Goal: Task Accomplishment & Management: Manage account settings

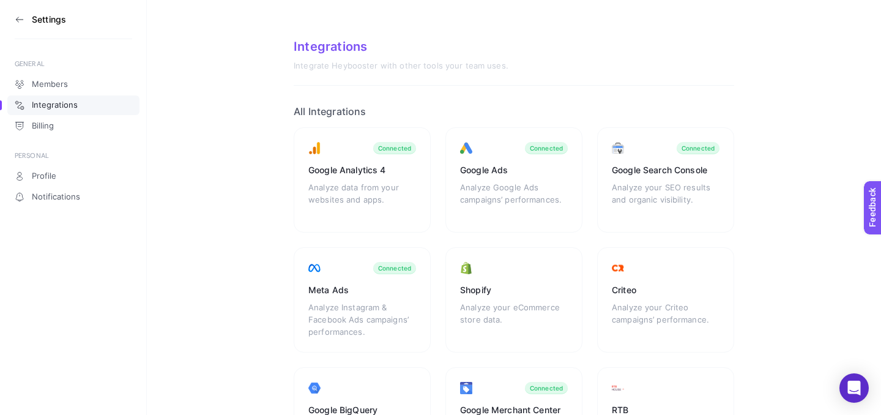
click at [47, 15] on h3 "Settings" at bounding box center [49, 20] width 34 height 10
click at [16, 21] on icon at bounding box center [20, 20] width 10 height 10
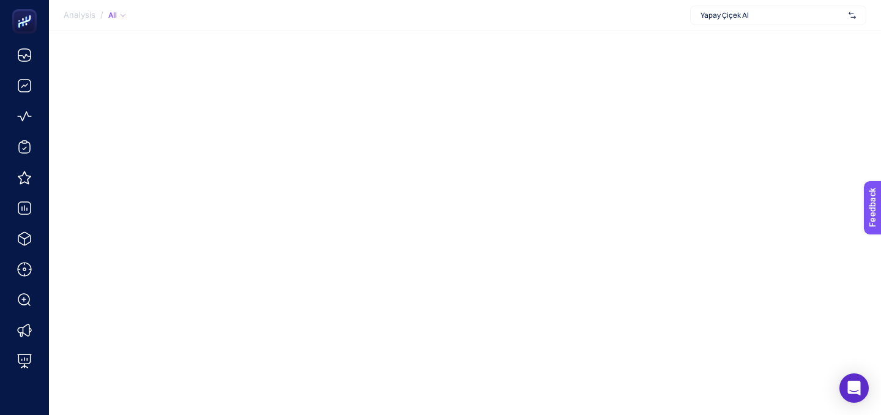
click at [761, 17] on span "Yapay Çiçek Al" at bounding box center [772, 15] width 143 height 10
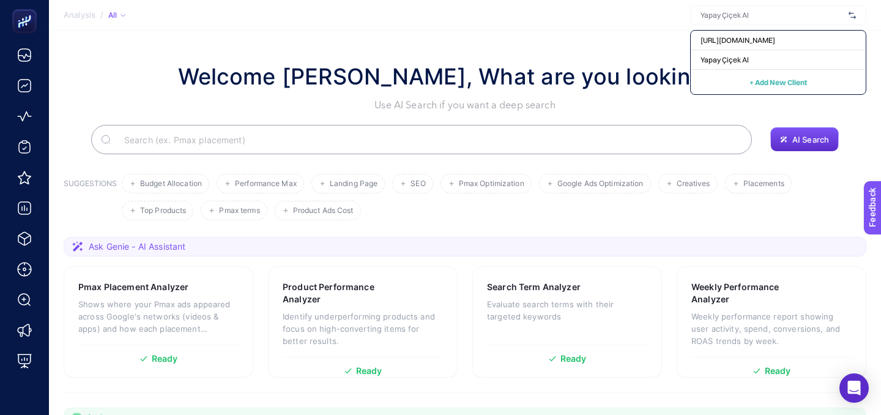
click at [765, 80] on span "+ Add New Client" at bounding box center [778, 82] width 58 height 9
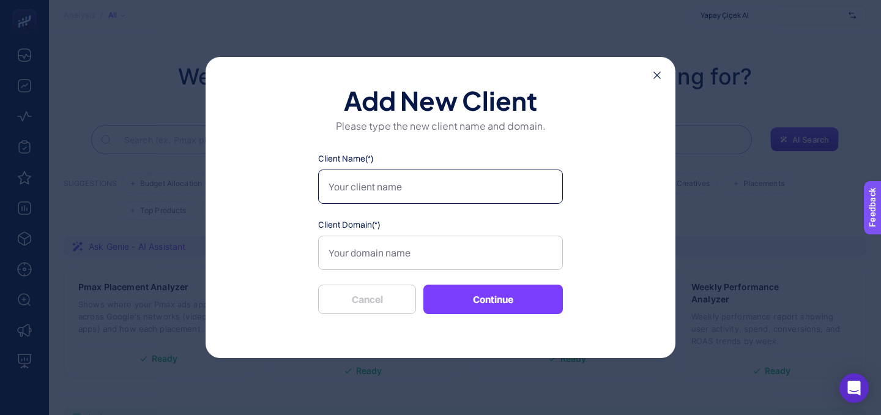
click at [442, 180] on input "Client Name(*)" at bounding box center [440, 186] width 245 height 34
type input "Ayokis"
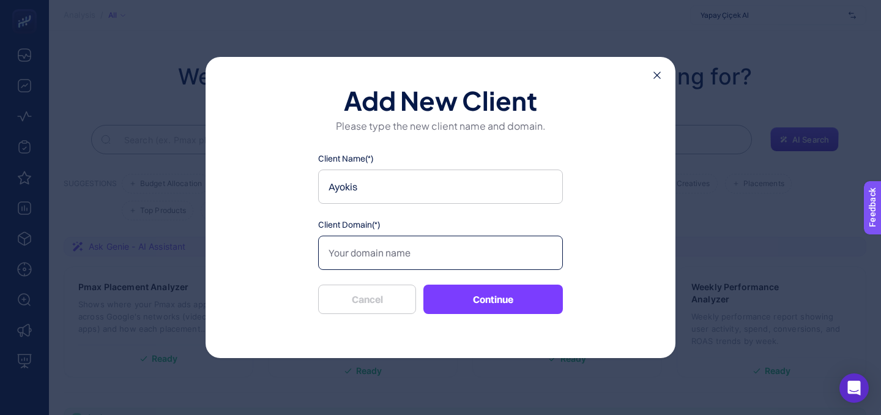
click at [404, 257] on input "Client Domain(*)" at bounding box center [440, 253] width 245 height 34
paste input "[URL][DOMAIN_NAME]"
type input "[URL][DOMAIN_NAME]"
click at [418, 221] on label "Client Domain(*)" at bounding box center [440, 224] width 245 height 12
click at [418, 236] on input "[URL][DOMAIN_NAME]" at bounding box center [440, 253] width 245 height 34
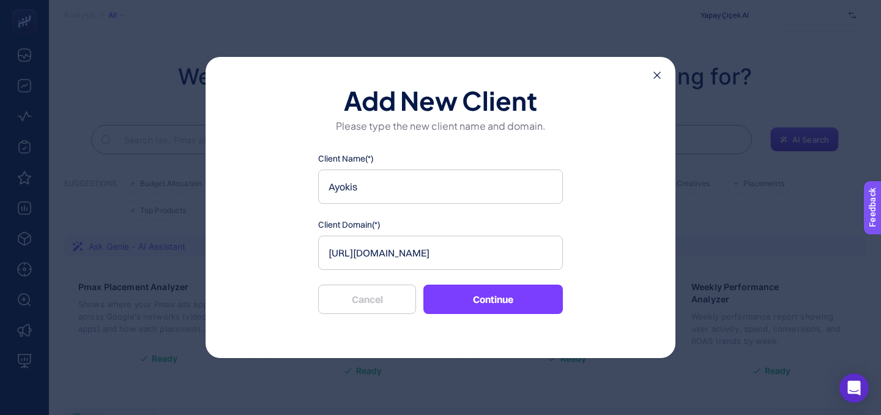
click at [475, 301] on button "Continue" at bounding box center [492, 298] width 139 height 29
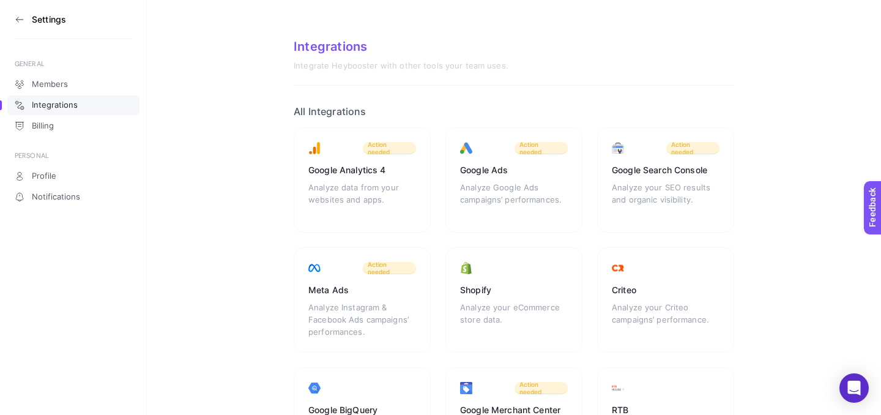
click at [20, 20] on icon at bounding box center [20, 20] width 10 height 10
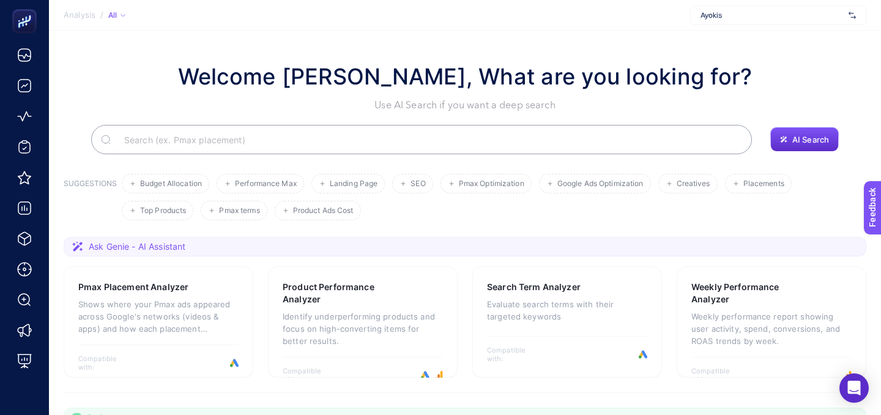
click at [714, 18] on span "Ayokis" at bounding box center [772, 15] width 143 height 10
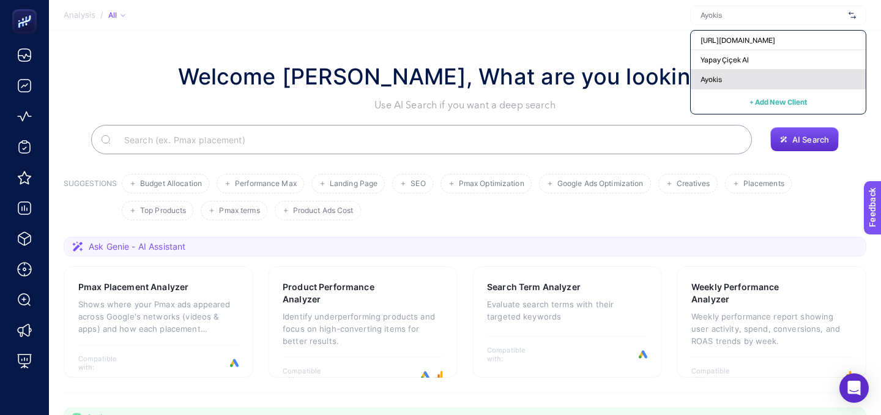
click at [712, 84] on span "Ayokis" at bounding box center [711, 80] width 21 height 10
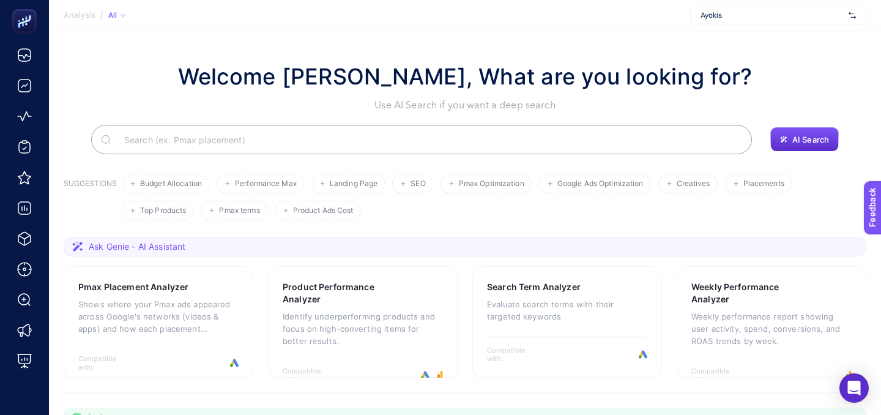
click at [729, 19] on span "Ayokis" at bounding box center [772, 15] width 143 height 10
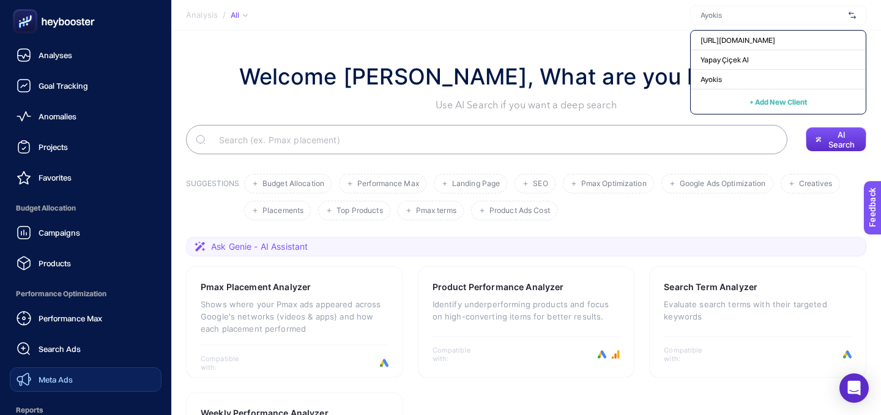
scroll to position [149, 0]
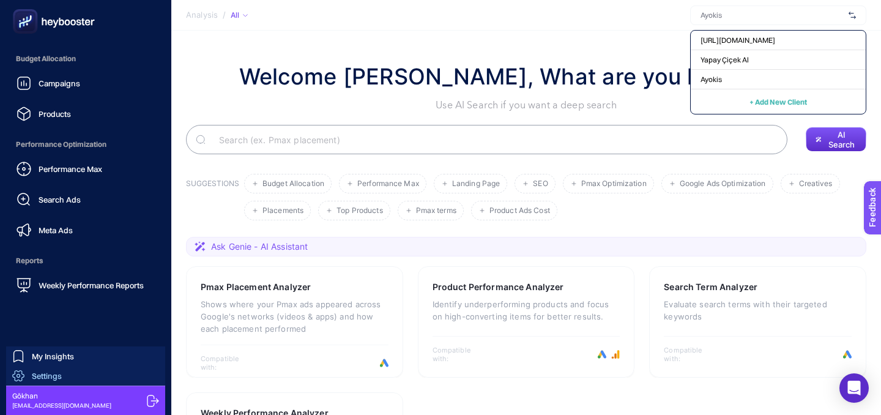
click at [52, 371] on span "Settings" at bounding box center [47, 376] width 30 height 10
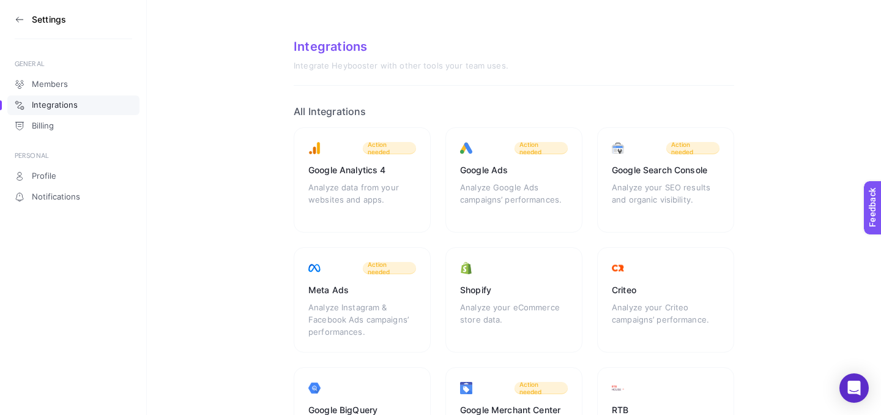
click at [13, 18] on aside "Settings GENERAL Members Integrations Billing PERSONAL Profile Notifications" at bounding box center [73, 207] width 147 height 415
click at [21, 21] on icon at bounding box center [20, 20] width 10 height 10
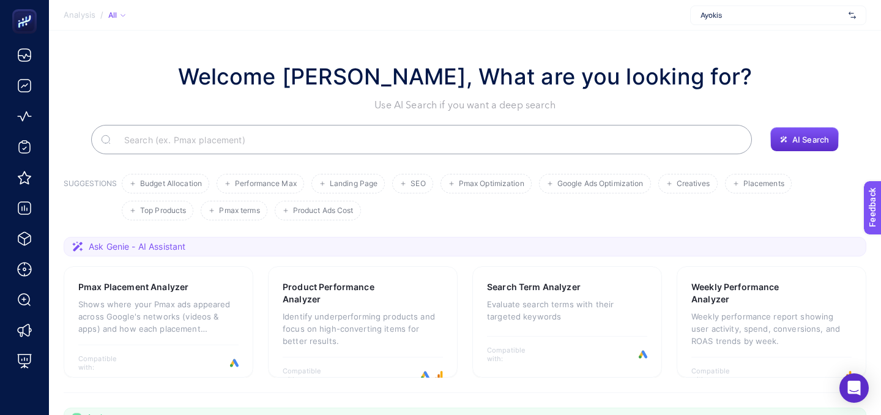
click at [755, 23] on div "Ayokis" at bounding box center [778, 16] width 176 height 20
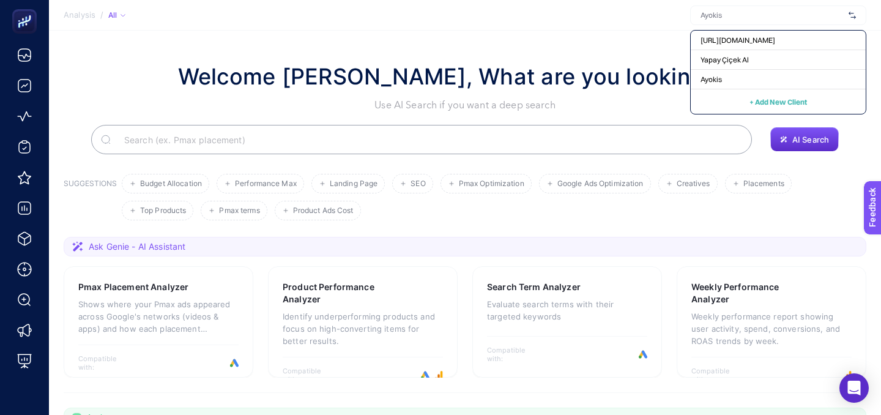
click at [349, 42] on section "Welcome [PERSON_NAME], What are you looking for? Use AI Search if you want a de…" at bounding box center [465, 423] width 832 height 784
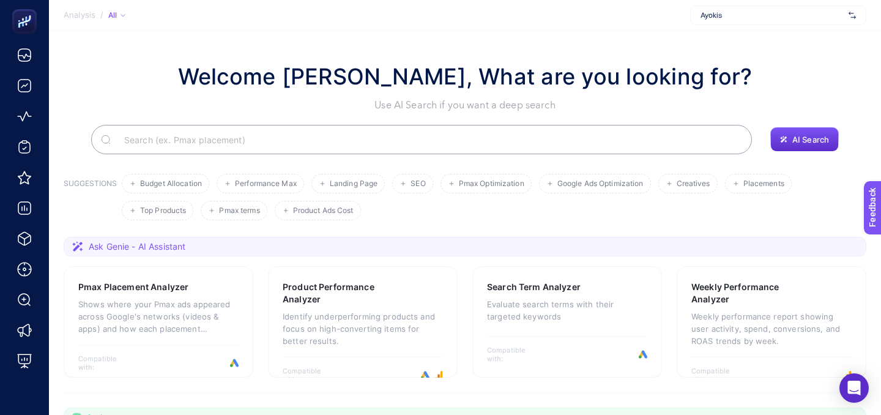
click at [721, 13] on span "Ayokis" at bounding box center [772, 15] width 143 height 10
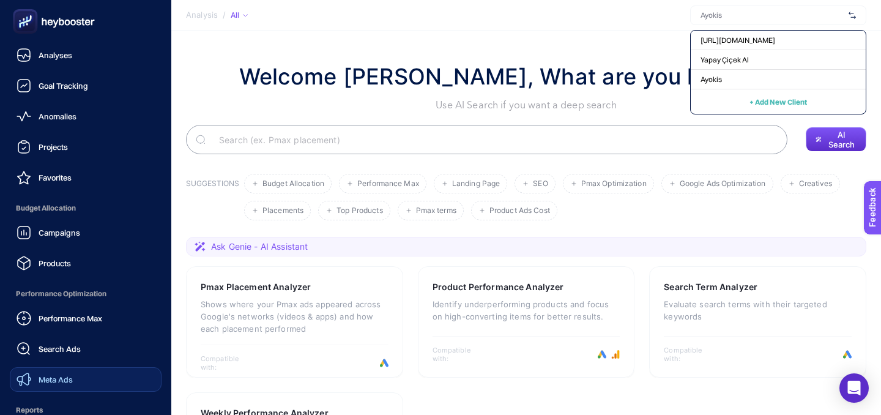
scroll to position [149, 0]
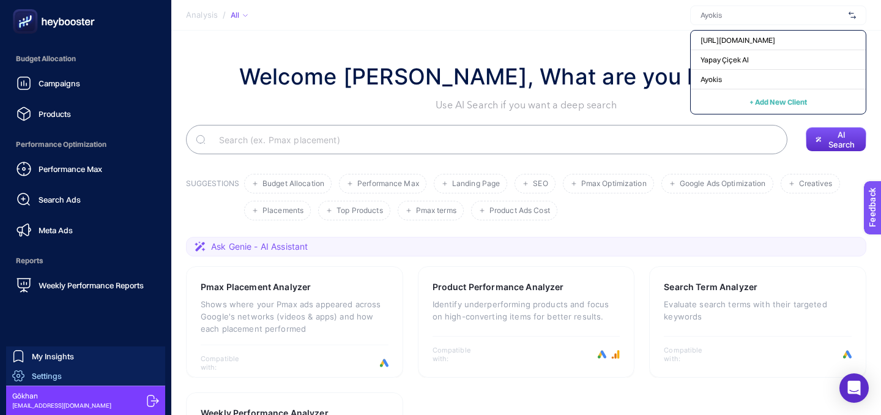
click at [50, 368] on link "Settings" at bounding box center [85, 376] width 159 height 20
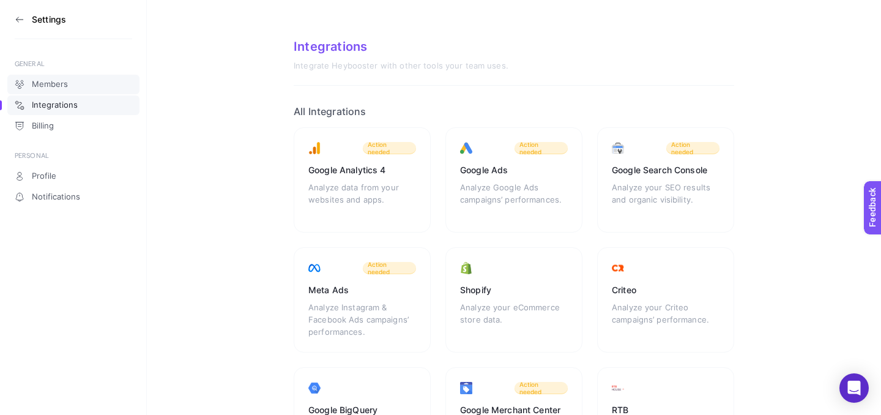
click at [51, 84] on span "Members" at bounding box center [50, 85] width 36 height 10
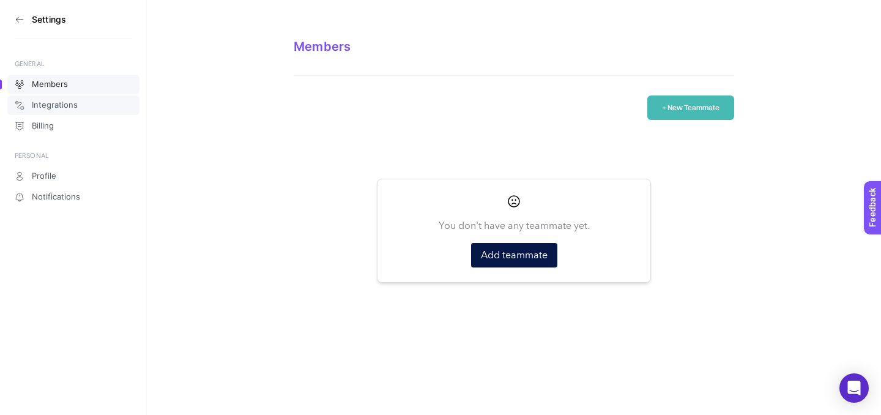
click at [58, 106] on span "Integrations" at bounding box center [55, 105] width 46 height 10
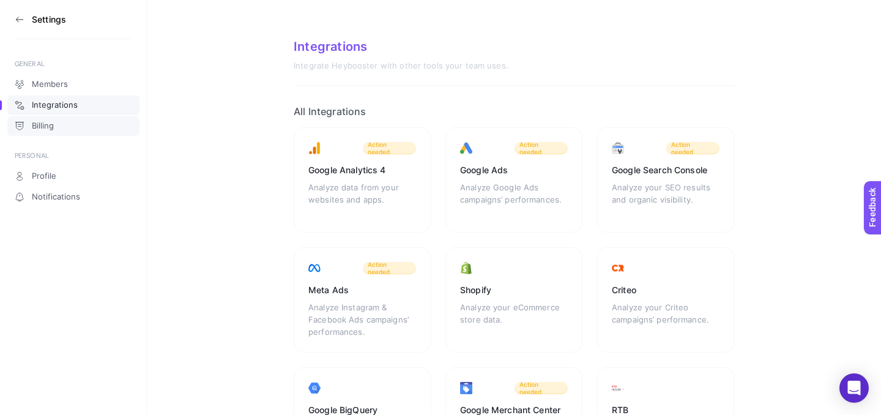
click at [59, 128] on link "Billing" at bounding box center [73, 126] width 132 height 20
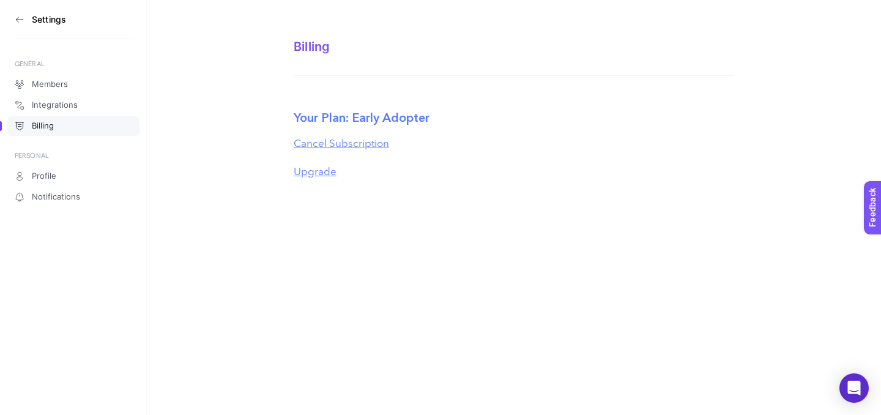
click at [365, 114] on label "Your Plan: Early Adopter" at bounding box center [362, 118] width 136 height 18
copy section "Your Plan: Early Adopter"
click at [18, 16] on icon at bounding box center [20, 20] width 10 height 10
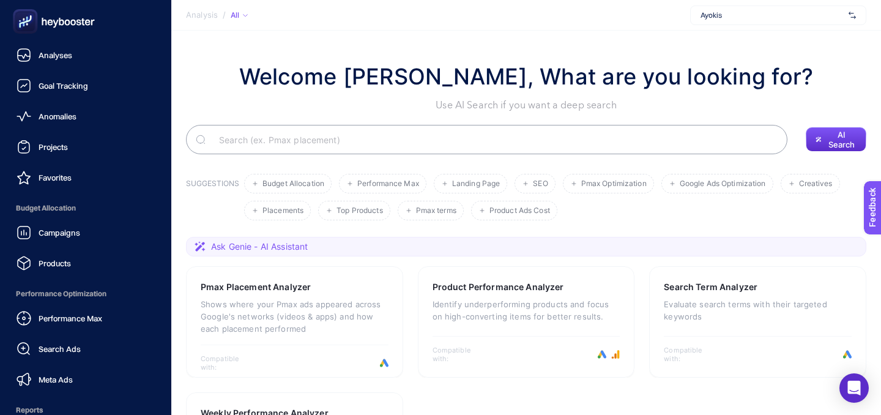
click at [51, 68] on ul "Analyses Goal Tracking Anomalies Projects Favorites Budget Allocation Campaigns…" at bounding box center [86, 245] width 152 height 404
click at [53, 48] on div "Analyses" at bounding box center [45, 55] width 56 height 15
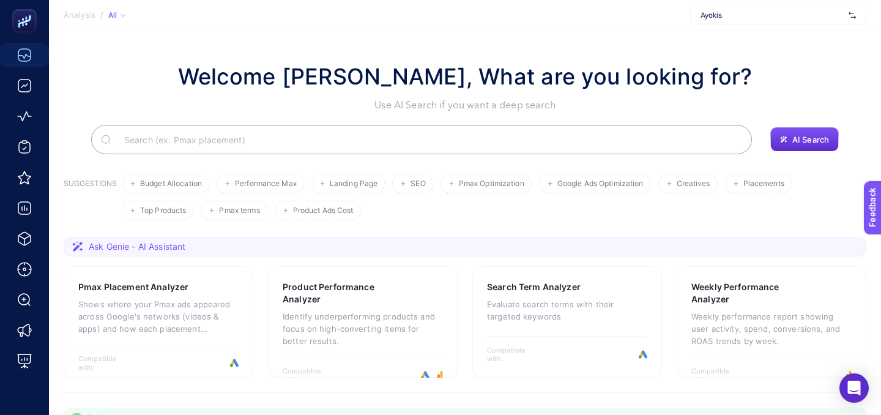
click at [723, 19] on span "Ayokis" at bounding box center [772, 15] width 143 height 10
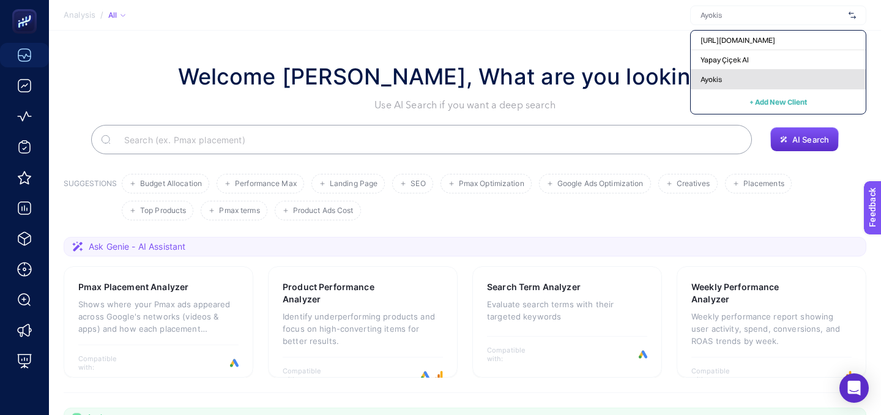
click at [724, 80] on div "Ayokis" at bounding box center [778, 80] width 175 height 20
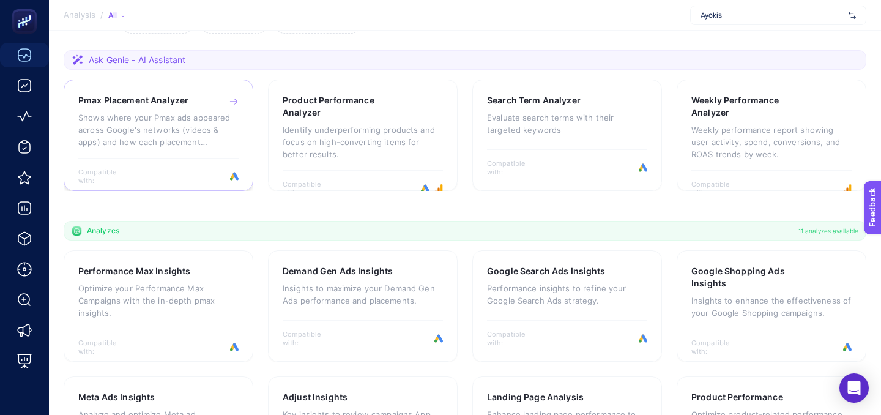
scroll to position [142, 0]
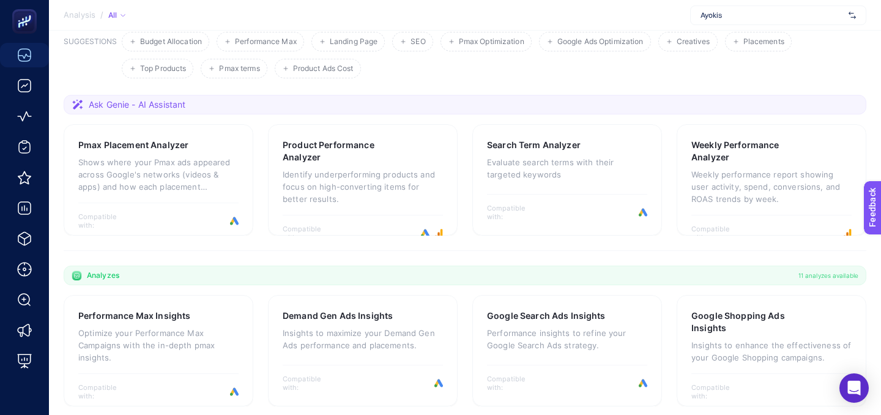
click at [790, 17] on span "Ayokis" at bounding box center [772, 15] width 143 height 10
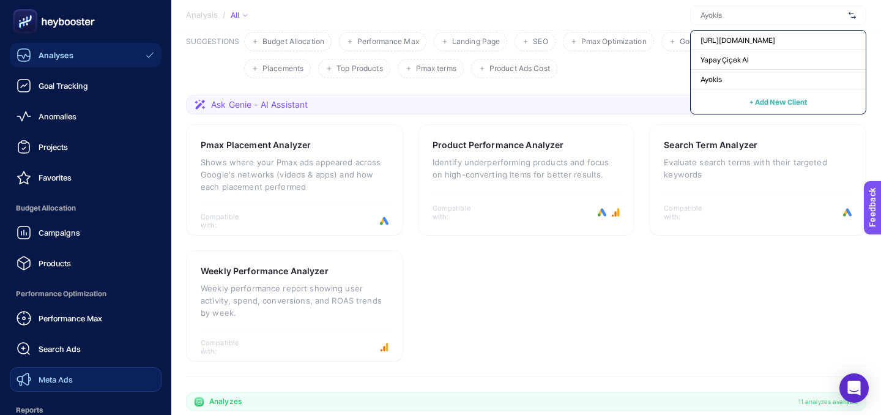
scroll to position [149, 0]
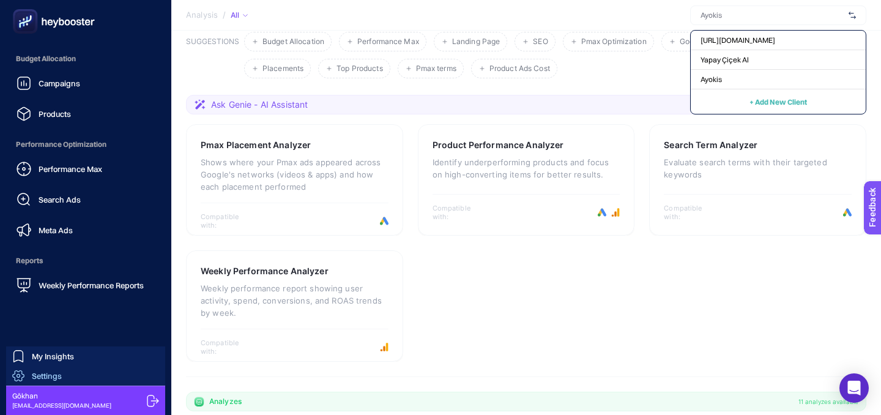
click at [35, 378] on span "Settings" at bounding box center [47, 376] width 30 height 10
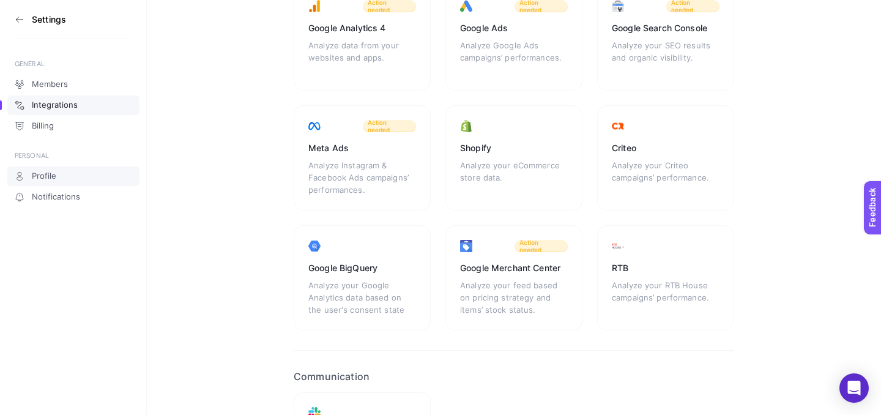
click at [65, 174] on link "Profile" at bounding box center [73, 176] width 132 height 20
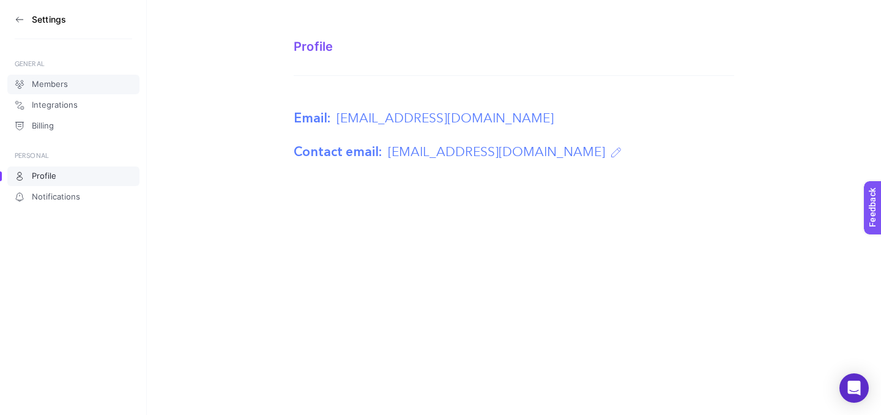
click at [80, 94] on link "Members" at bounding box center [73, 85] width 132 height 20
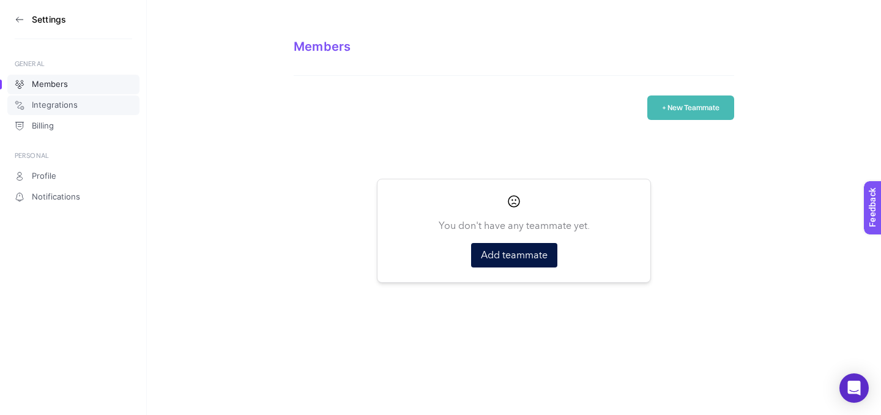
click at [81, 105] on link "Integrations" at bounding box center [73, 105] width 132 height 20
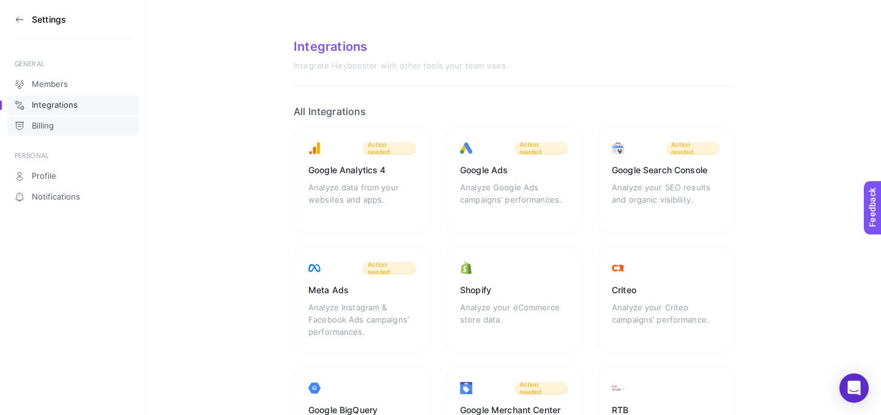
click at [75, 134] on link "Billing" at bounding box center [73, 126] width 132 height 20
